Goal: Information Seeking & Learning: Learn about a topic

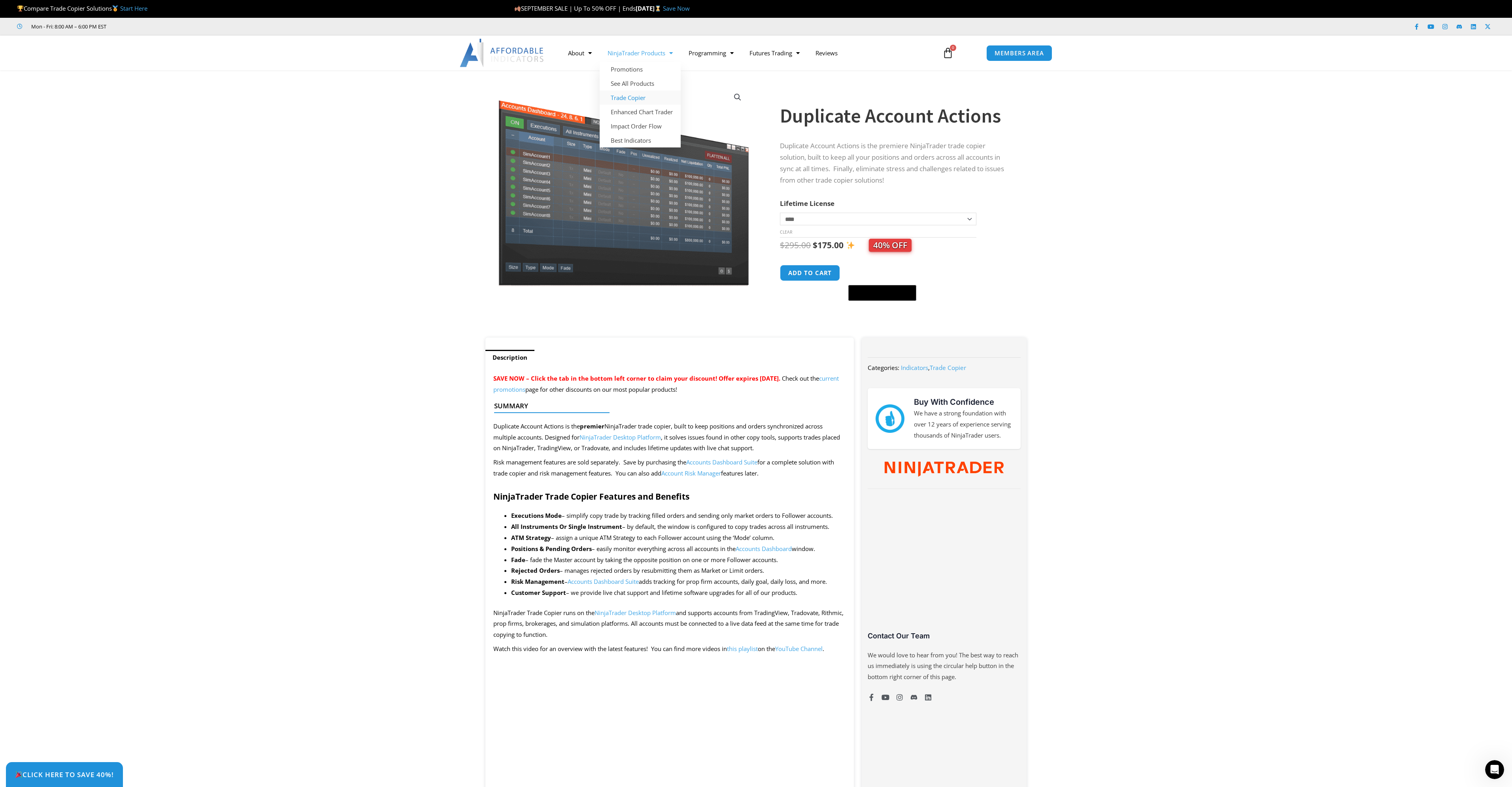
click at [645, 95] on link "Trade Copier" at bounding box center [640, 98] width 81 height 15
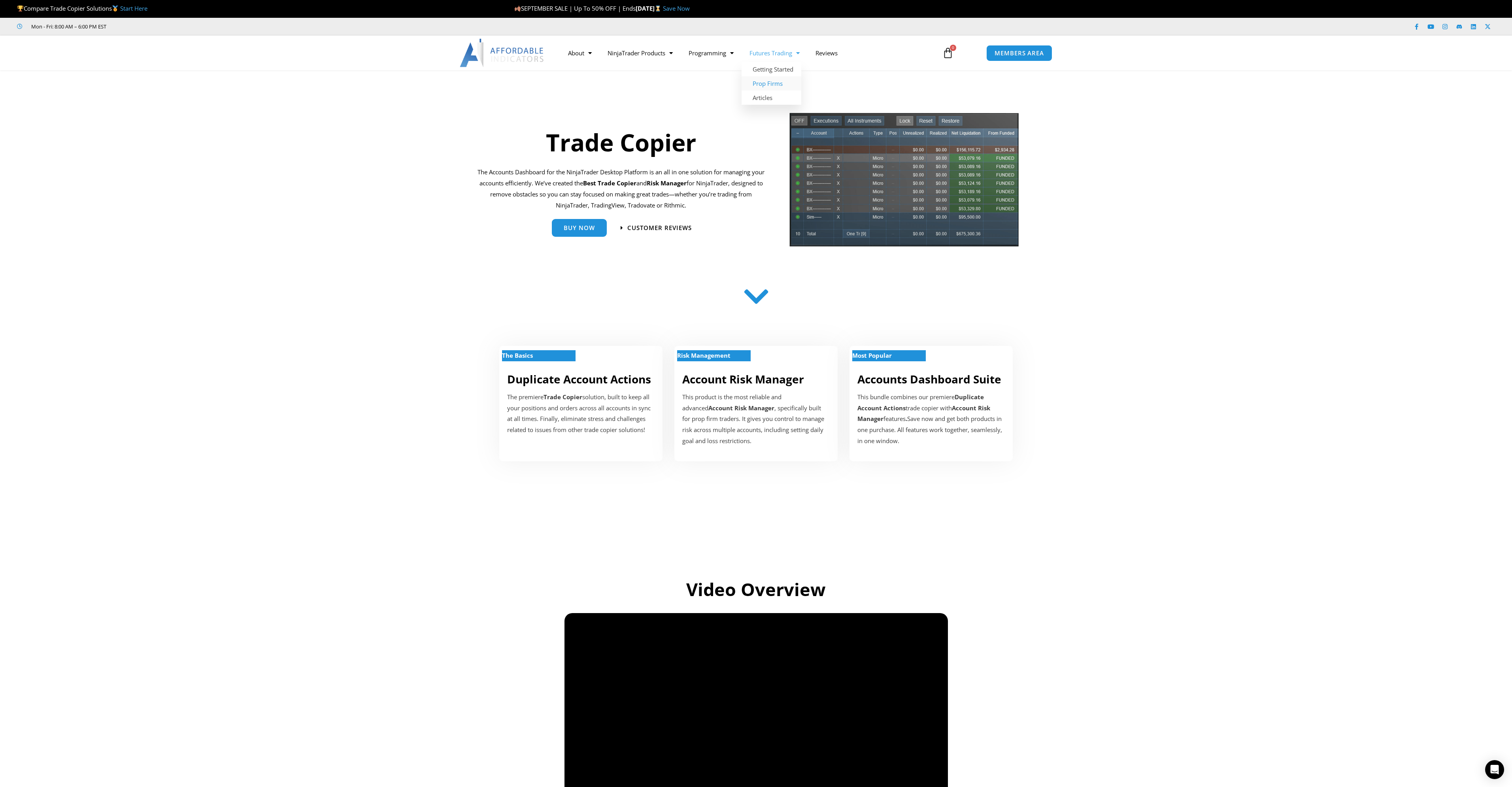
click at [782, 84] on link "Prop Firms" at bounding box center [772, 83] width 60 height 15
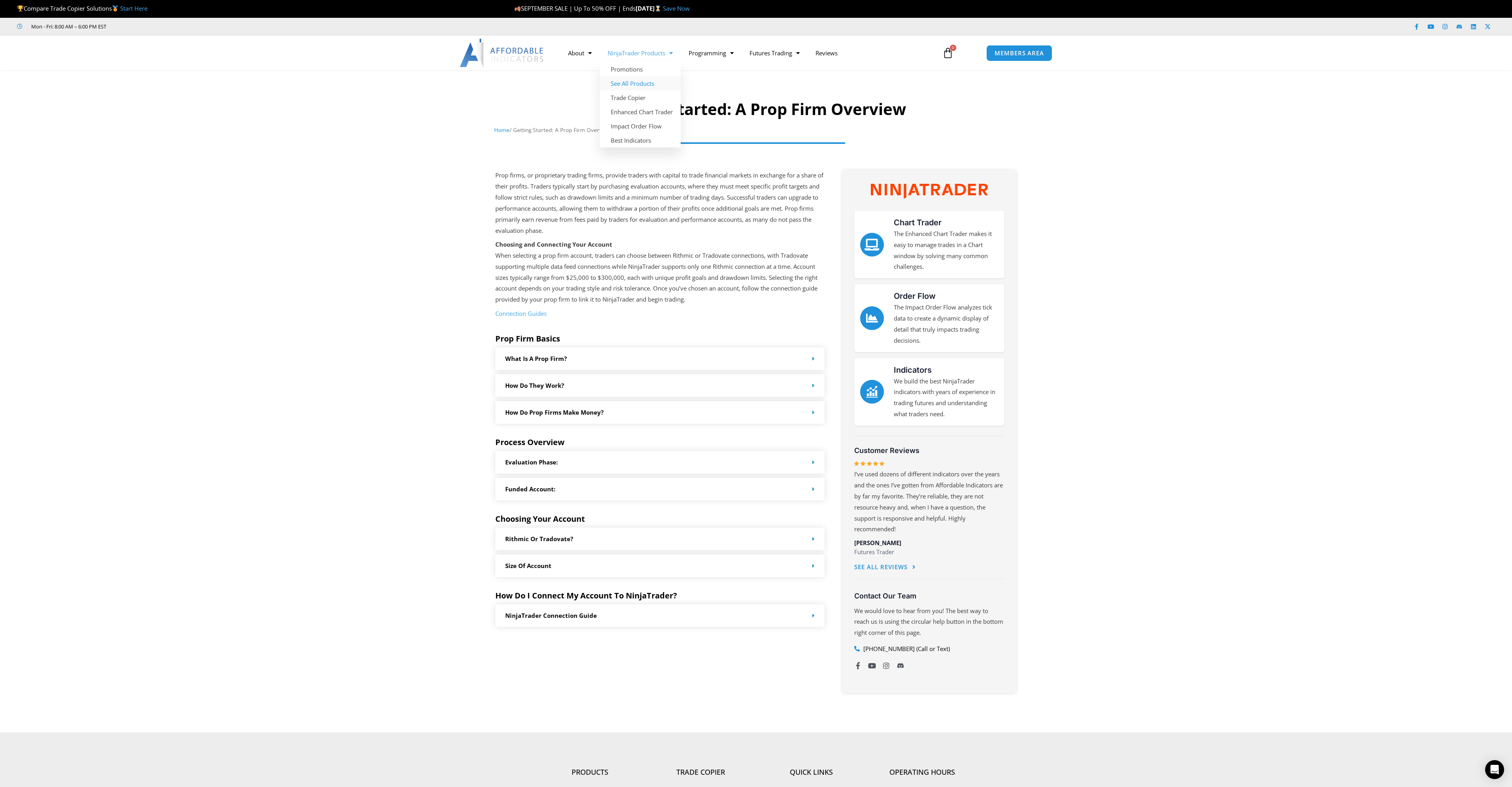
click at [637, 83] on link "See All Products" at bounding box center [640, 83] width 81 height 15
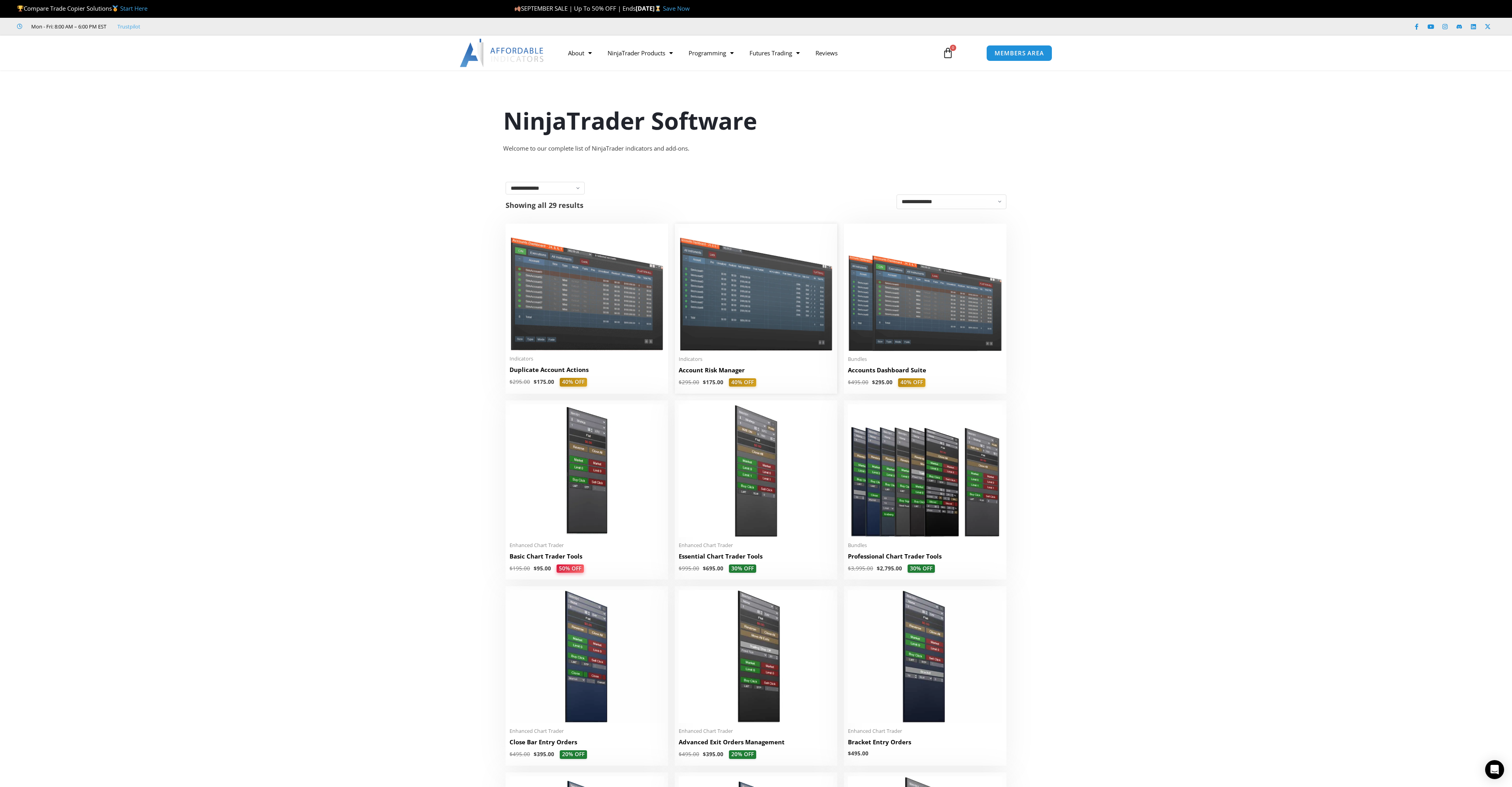
drag, startPoint x: 752, startPoint y: 268, endPoint x: 708, endPoint y: 264, distance: 44.2
click at [752, 268] on img at bounding box center [756, 289] width 155 height 123
click at [912, 305] on img at bounding box center [925, 290] width 155 height 123
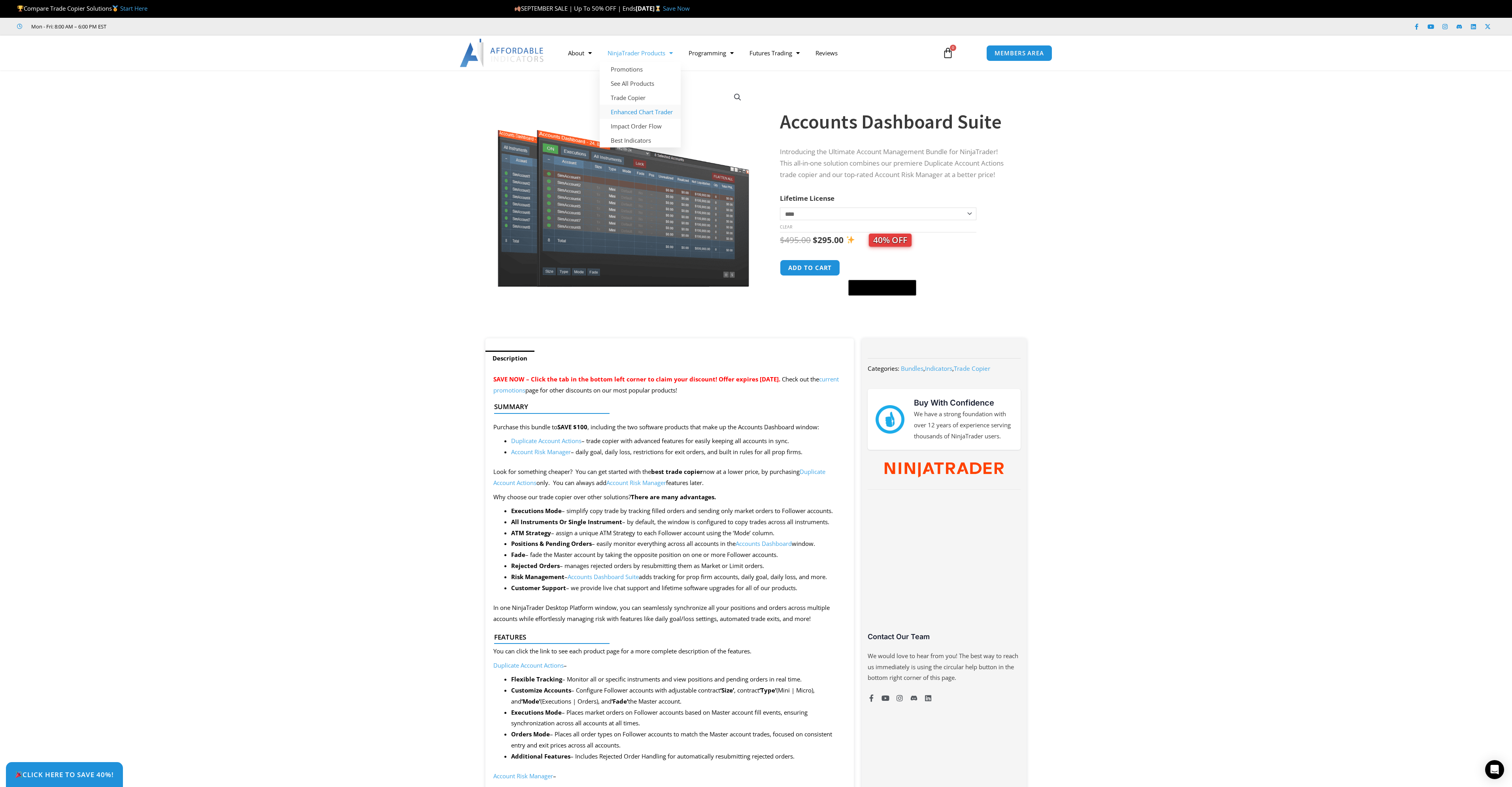
click at [656, 113] on link "Enhanced Chart Trader" at bounding box center [640, 112] width 81 height 15
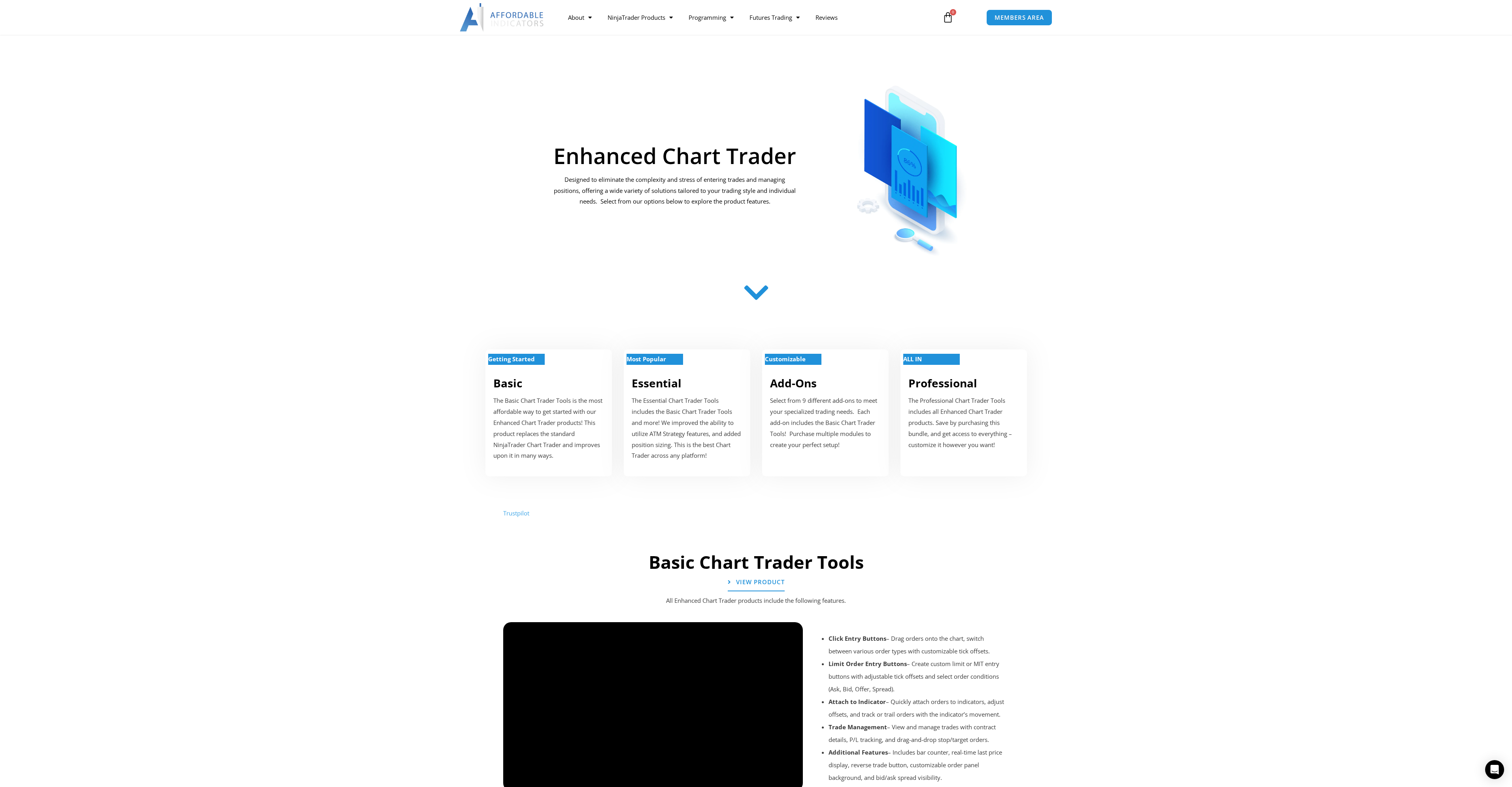
scroll to position [158, 0]
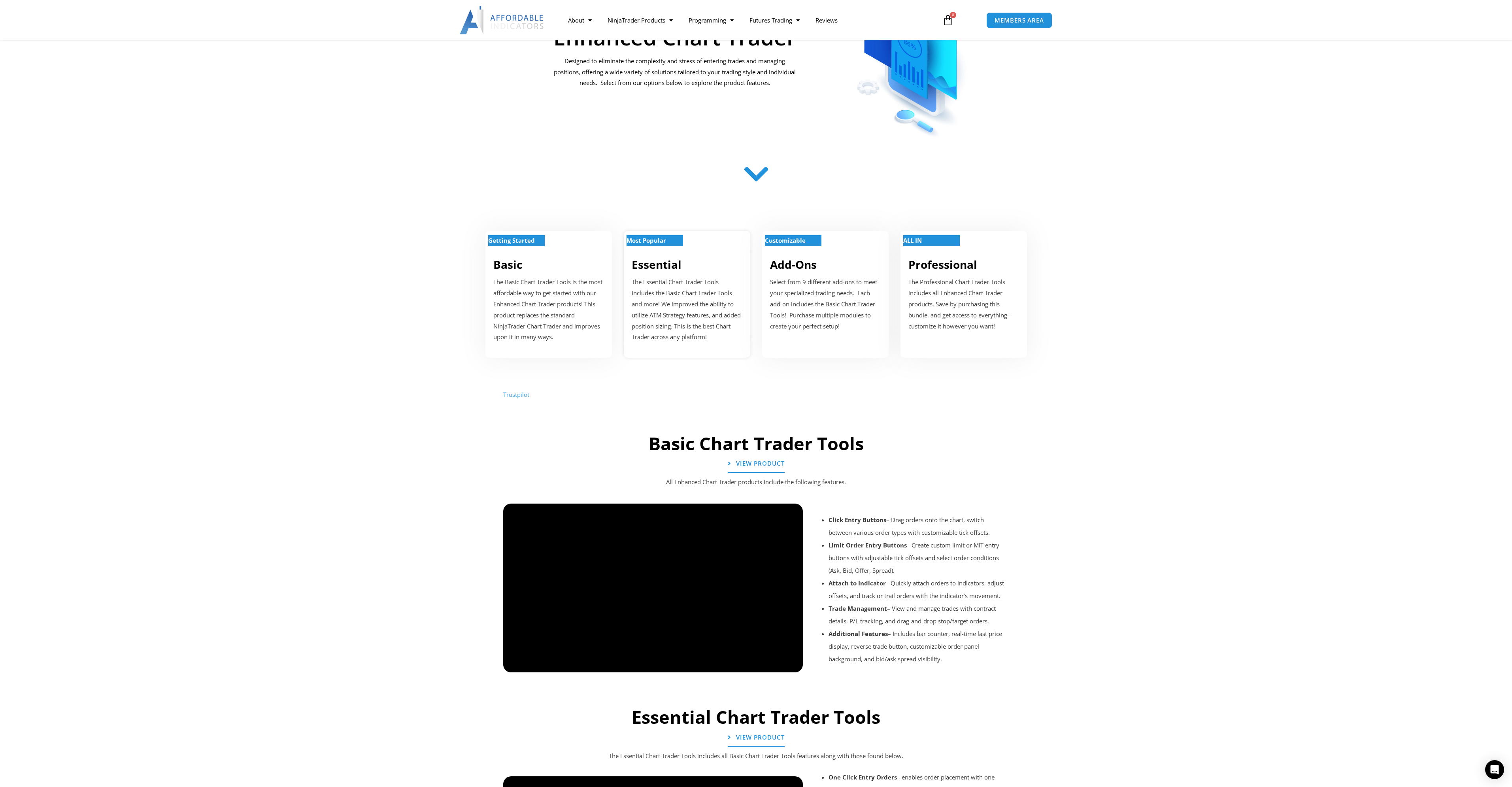
click at [672, 313] on p "The Essential Chart Trader Tools includes the Basic Chart Trader Tools and more…" at bounding box center [687, 309] width 110 height 66
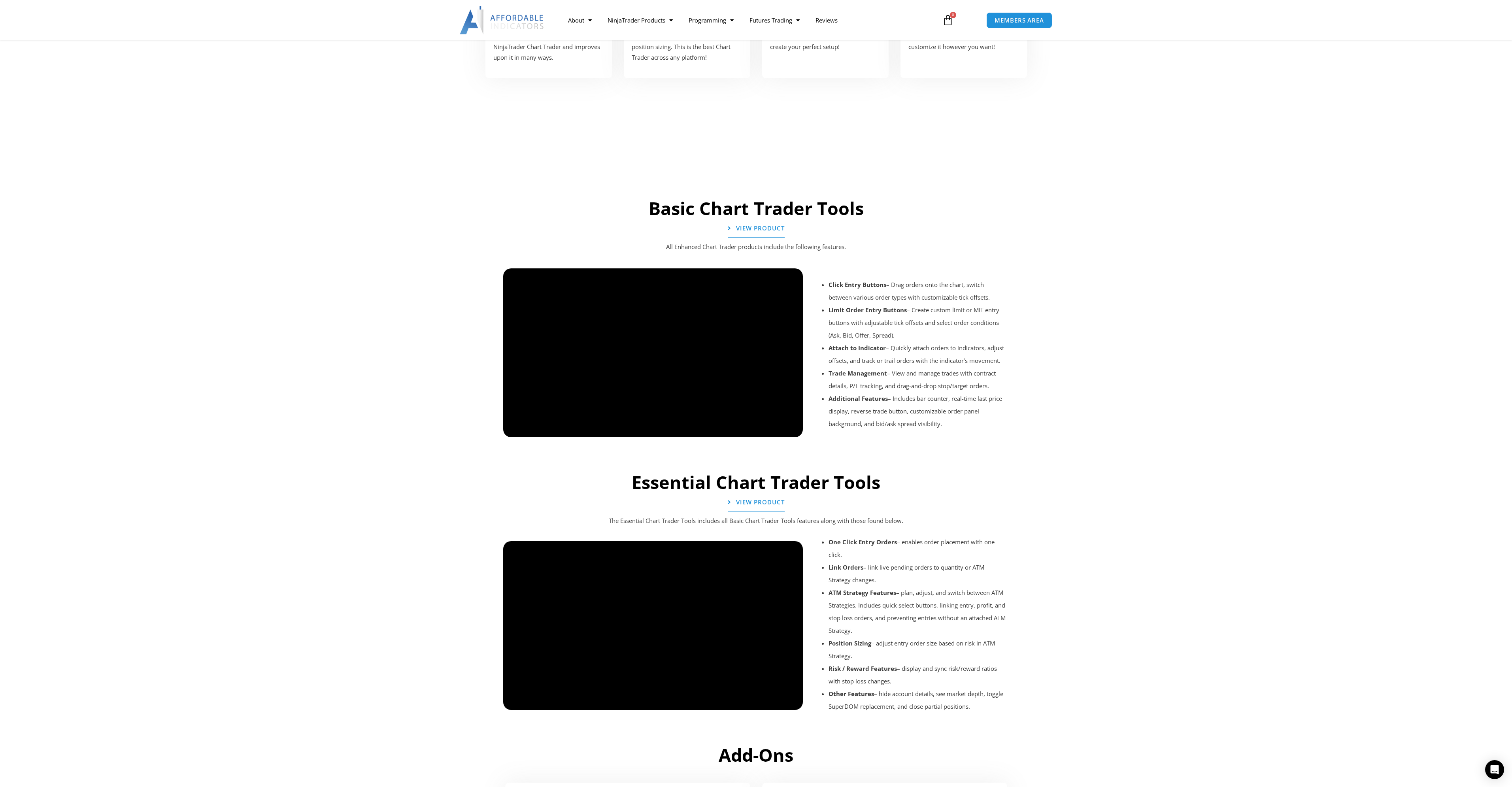
scroll to position [240, 0]
